Goal: Task Accomplishment & Management: Complete application form

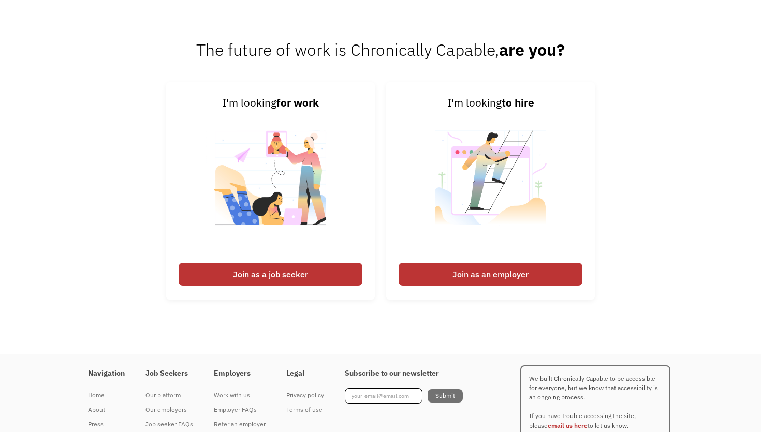
scroll to position [2522, 0]
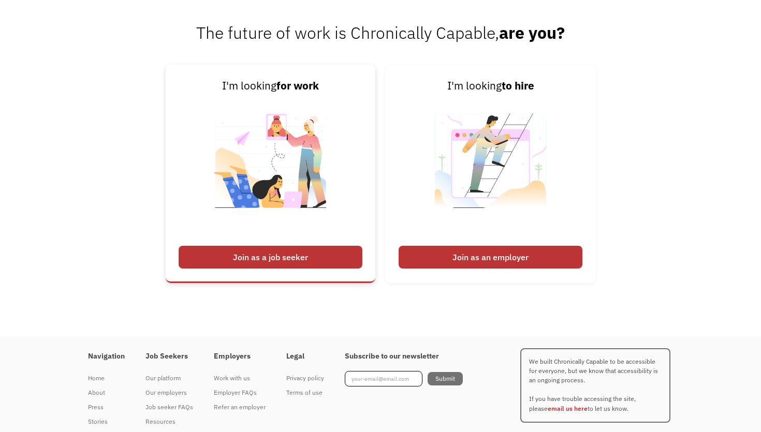
click at [324, 246] on div "Join as a job seeker" at bounding box center [271, 257] width 184 height 23
click at [283, 246] on div "Join as a job seeker" at bounding box center [271, 257] width 184 height 23
click at [291, 139] on img at bounding box center [270, 167] width 129 height 146
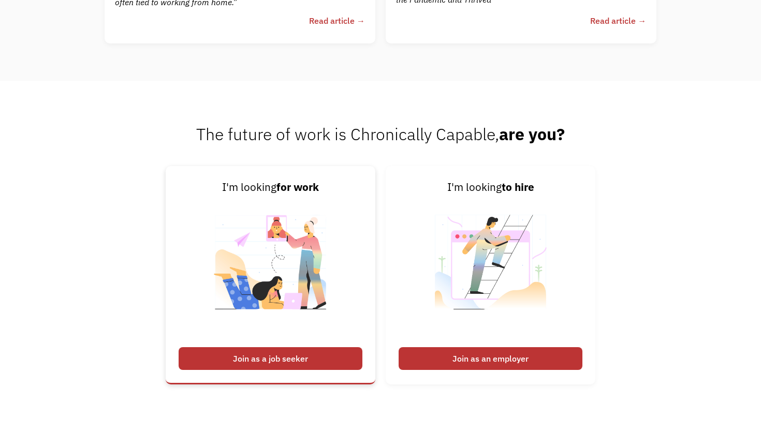
scroll to position [2404, 0]
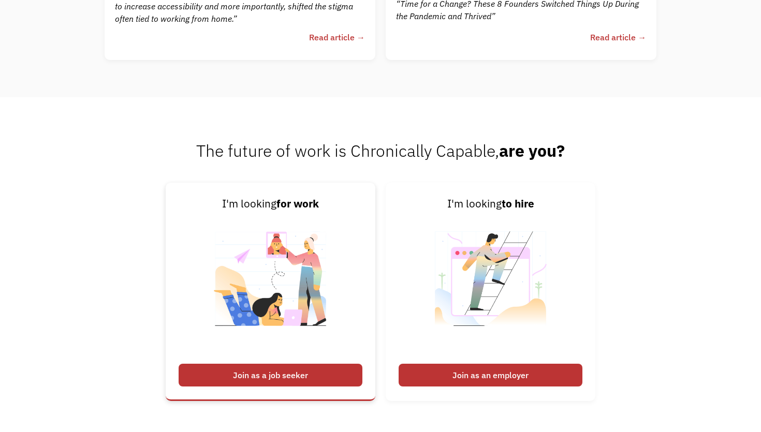
click at [284, 221] on img at bounding box center [270, 285] width 129 height 146
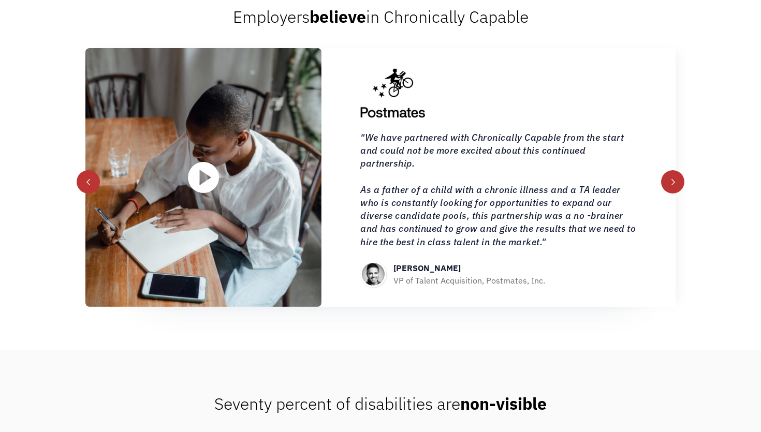
scroll to position [1166, 0]
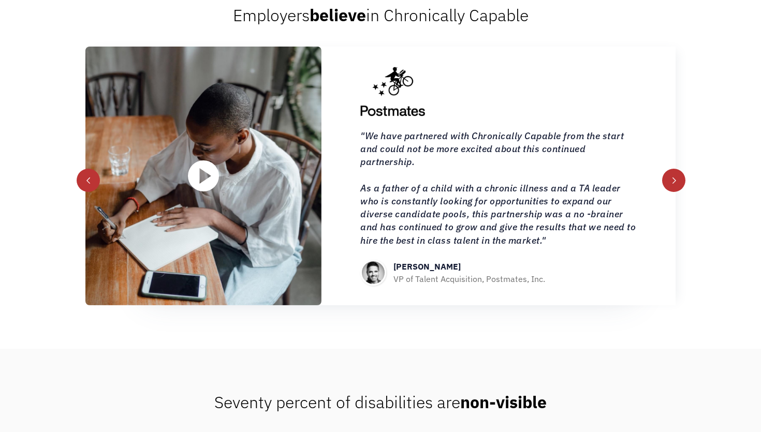
click at [672, 177] on div "next slide" at bounding box center [673, 180] width 7 height 7
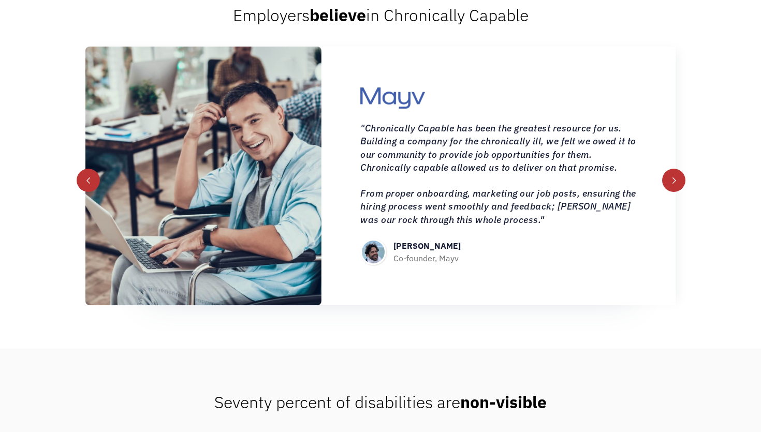
click at [674, 177] on div "next slide" at bounding box center [673, 180] width 7 height 7
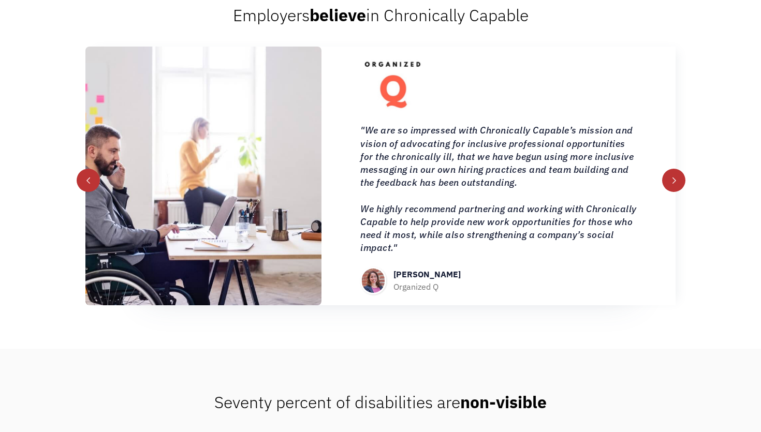
click at [674, 177] on div "next slide" at bounding box center [673, 180] width 7 height 7
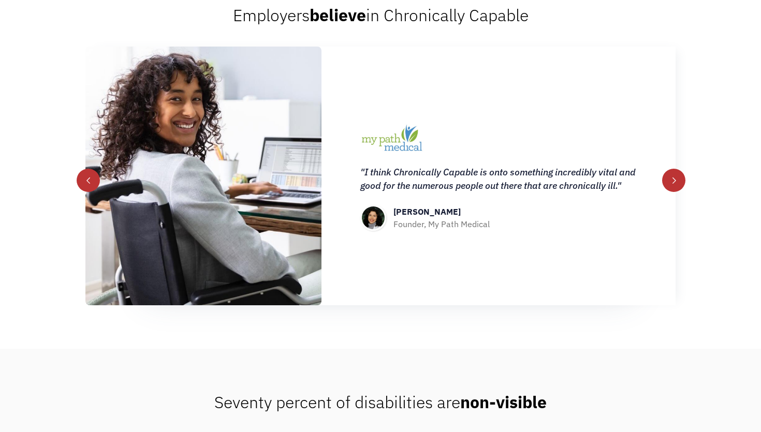
click at [674, 177] on div "next slide" at bounding box center [673, 180] width 7 height 7
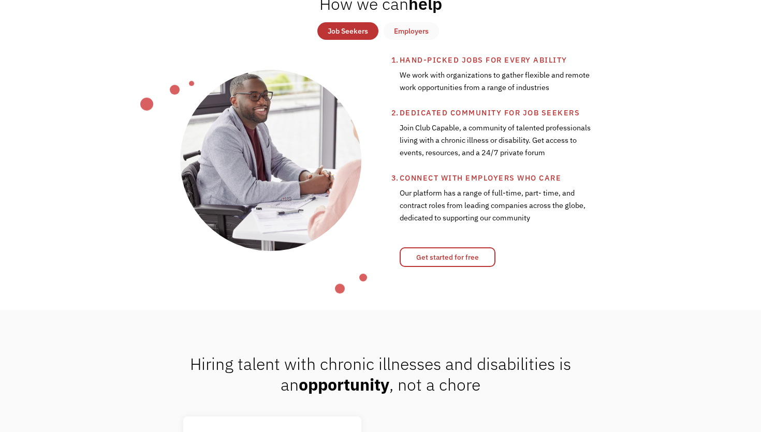
scroll to position [0, 0]
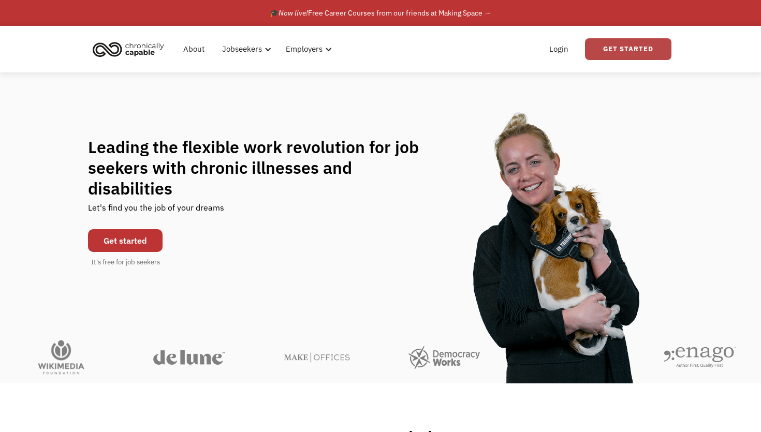
click at [635, 49] on link "Get Started" at bounding box center [628, 49] width 86 height 22
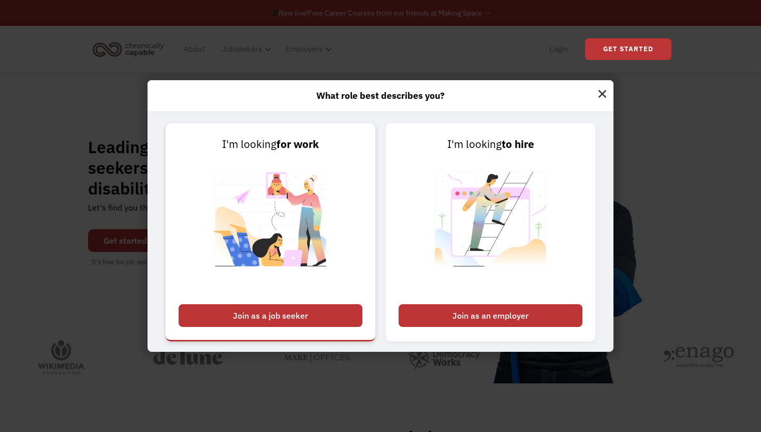
click at [287, 313] on div "Join as a job seeker" at bounding box center [271, 315] width 184 height 23
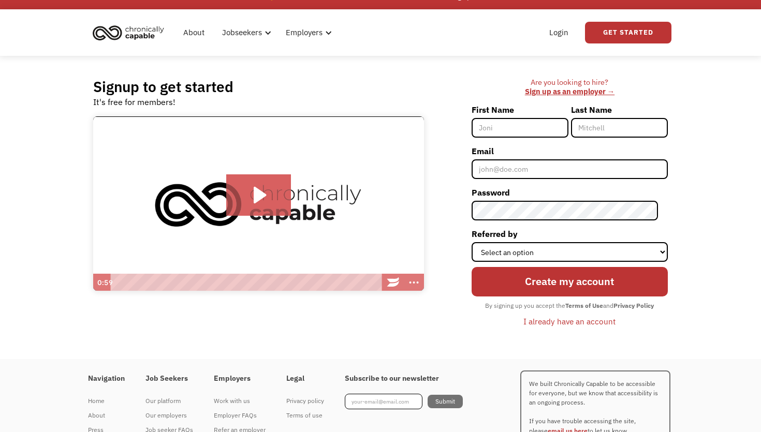
scroll to position [18, 0]
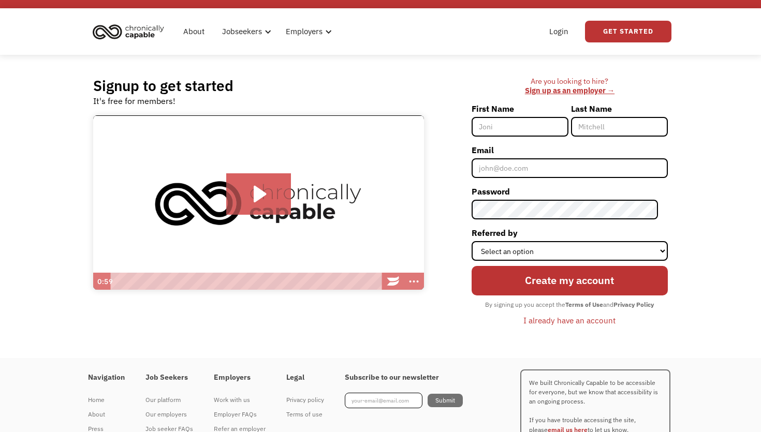
click at [507, 123] on input "First Name" at bounding box center [519, 127] width 97 height 20
type input "Emily"
type input "Hergott"
click at [534, 168] on input "Email" at bounding box center [569, 168] width 196 height 20
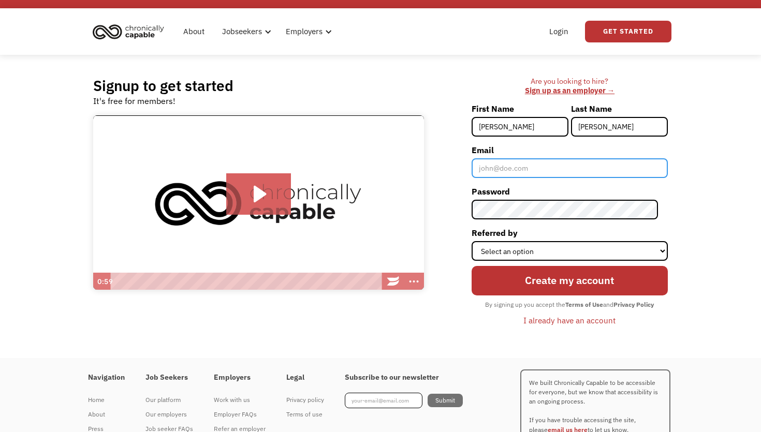
type input "emilyhur42@gmail.com"
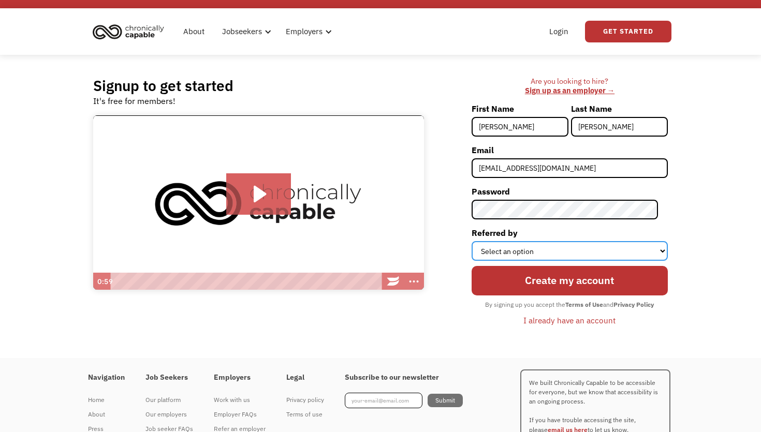
click at [581, 243] on select "Select an option Instagram Facebook Twitter Search Engine News Article Word of …" at bounding box center [569, 251] width 196 height 20
select select "Word of Mouth"
click at [481, 241] on select "Select an option Instagram Facebook Twitter Search Engine News Article Word of …" at bounding box center [569, 251] width 196 height 20
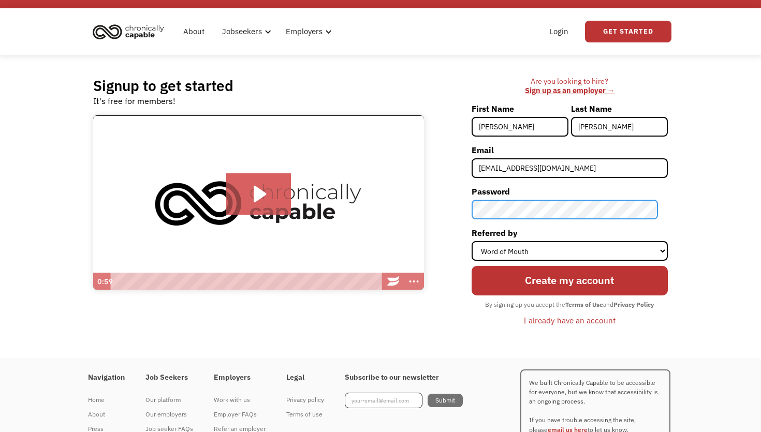
click at [471, 266] on input "Create my account" at bounding box center [569, 280] width 196 height 29
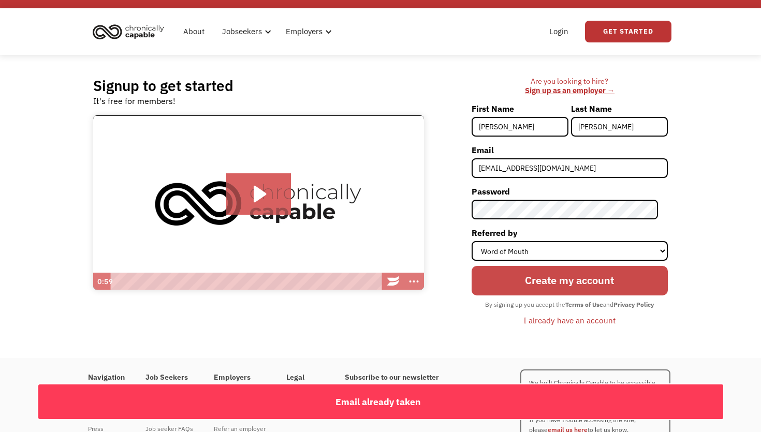
click at [547, 272] on input "Create my account" at bounding box center [569, 280] width 196 height 29
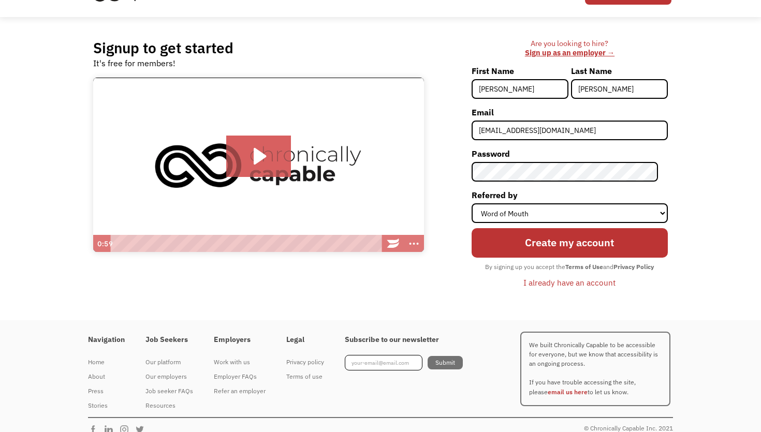
scroll to position [0, 0]
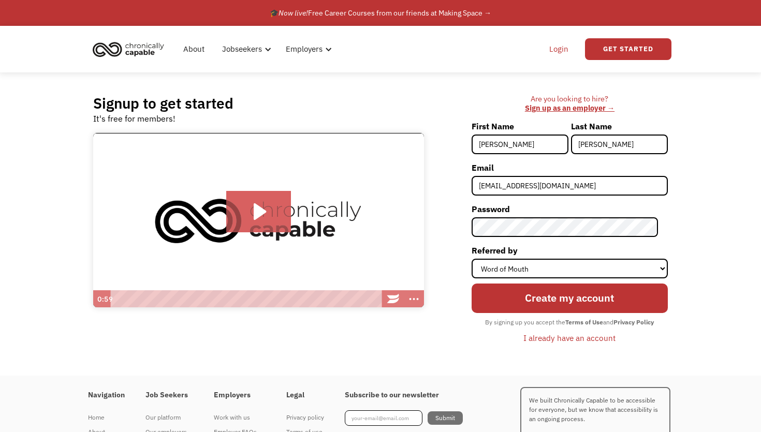
click at [559, 46] on link "Login" at bounding box center [559, 49] width 32 height 33
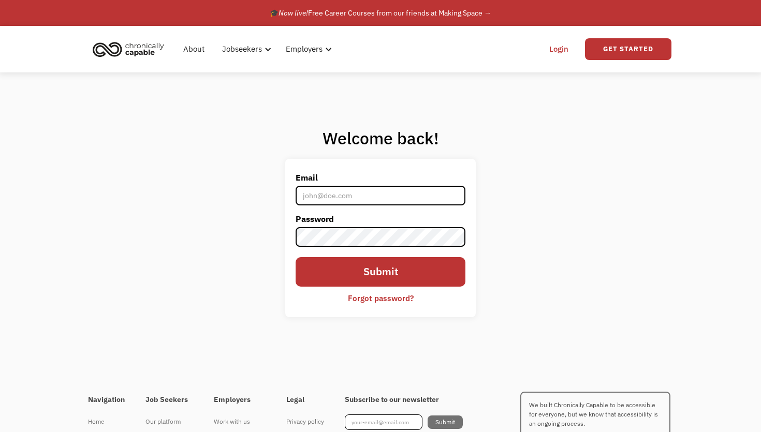
click at [403, 202] on input "Email" at bounding box center [380, 196] width 170 height 20
type input "[EMAIL_ADDRESS][DOMAIN_NAME]"
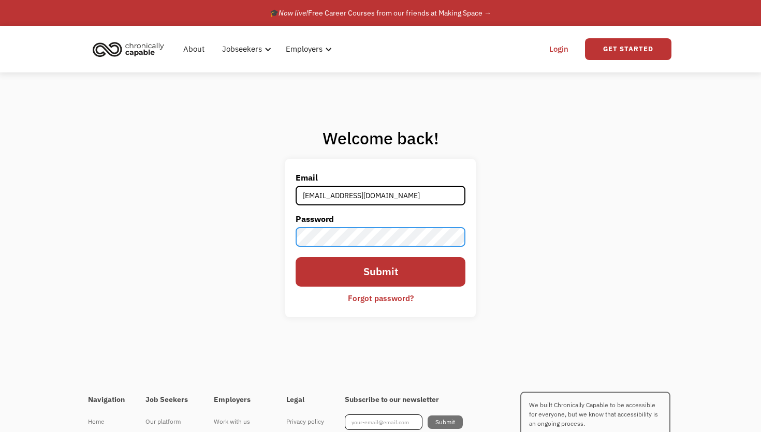
click at [295, 257] on input "Submit" at bounding box center [380, 271] width 170 height 29
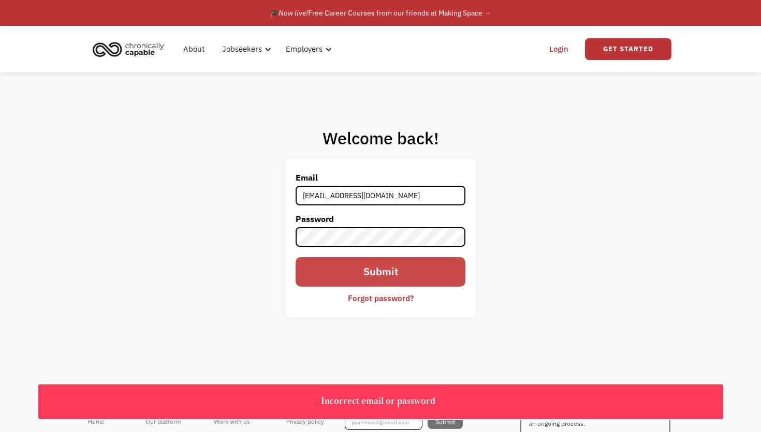
click at [442, 263] on input "Submit" at bounding box center [380, 271] width 170 height 29
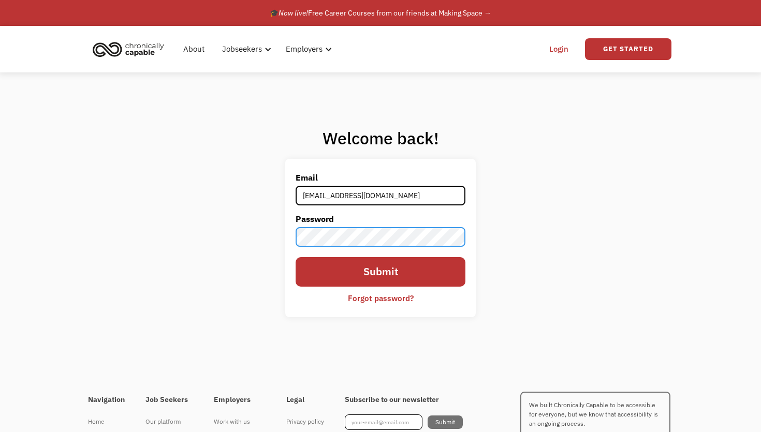
click at [295, 257] on input "Submit" at bounding box center [380, 271] width 170 height 29
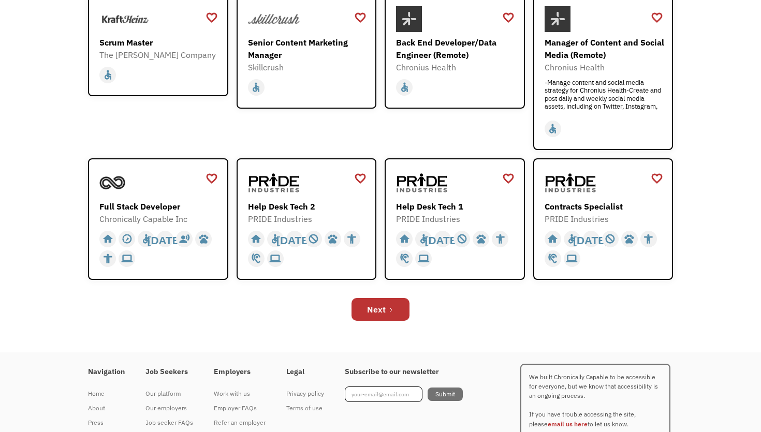
scroll to position [308, 0]
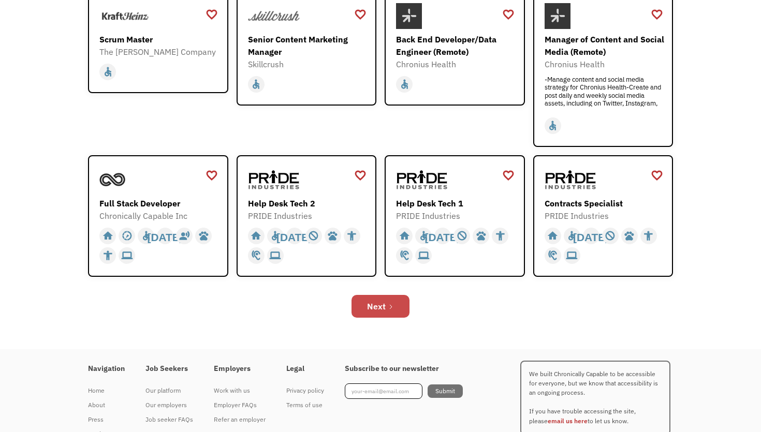
click at [388, 304] on icon "Next Page" at bounding box center [391, 307] width 6 height 6
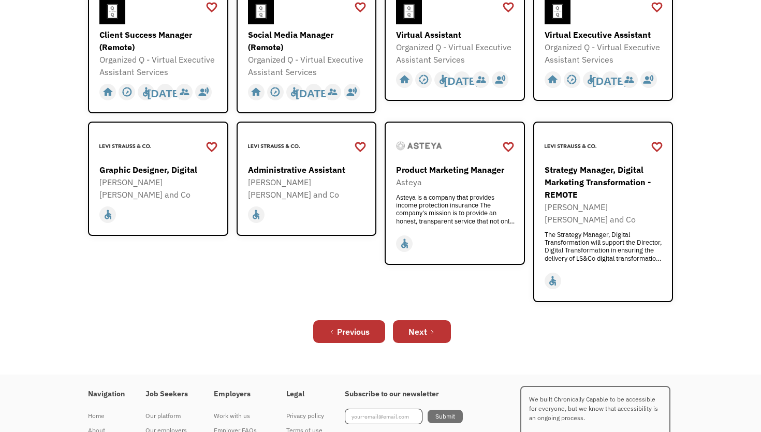
scroll to position [365, 0]
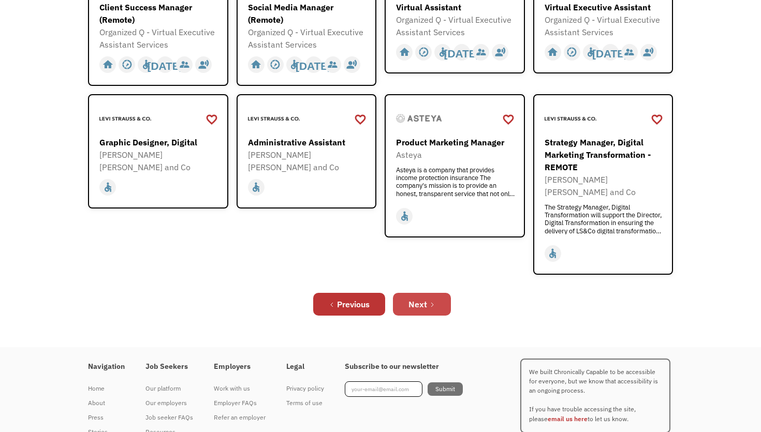
click at [431, 302] on icon "Next Page" at bounding box center [432, 305] width 6 height 6
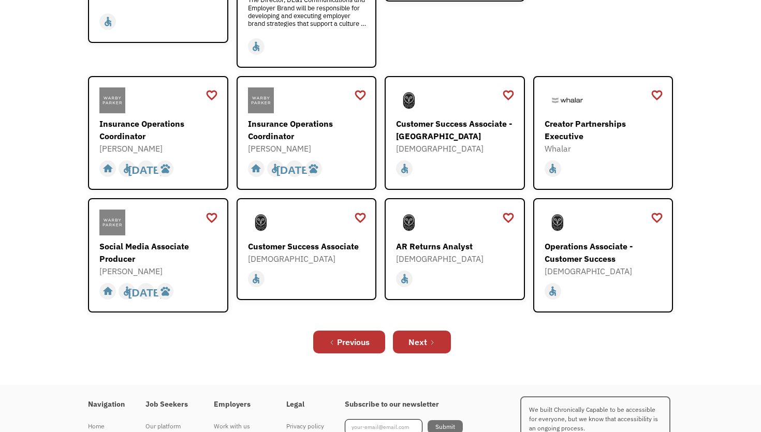
scroll to position [303, 0]
click at [424, 335] on div "Next" at bounding box center [417, 341] width 19 height 12
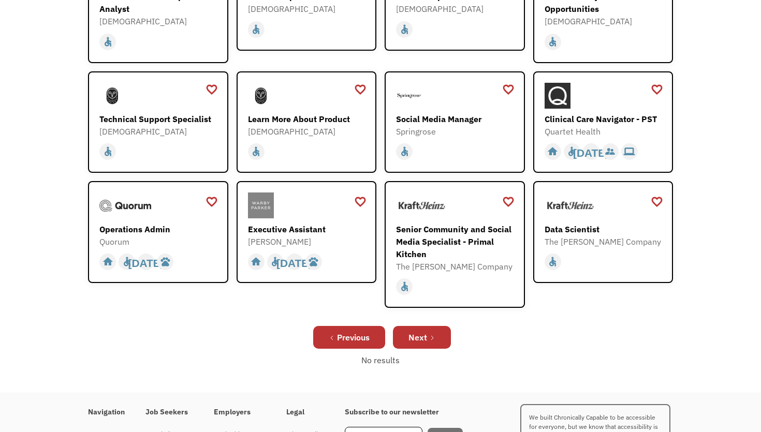
scroll to position [241, 0]
click at [429, 335] on icon "Next Page" at bounding box center [432, 338] width 6 height 6
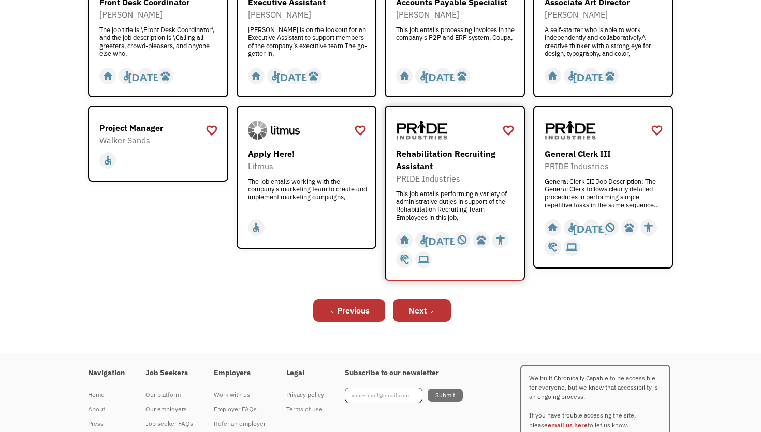
scroll to position [378, 0]
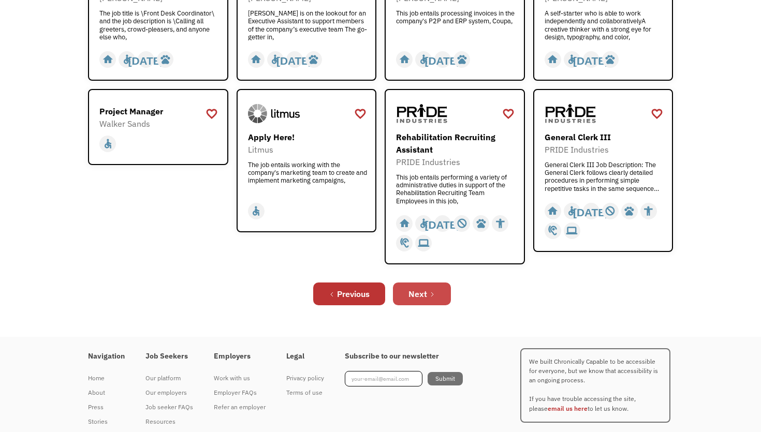
click at [426, 283] on link "Next" at bounding box center [422, 294] width 58 height 23
